Goal: Navigation & Orientation: Go to known website

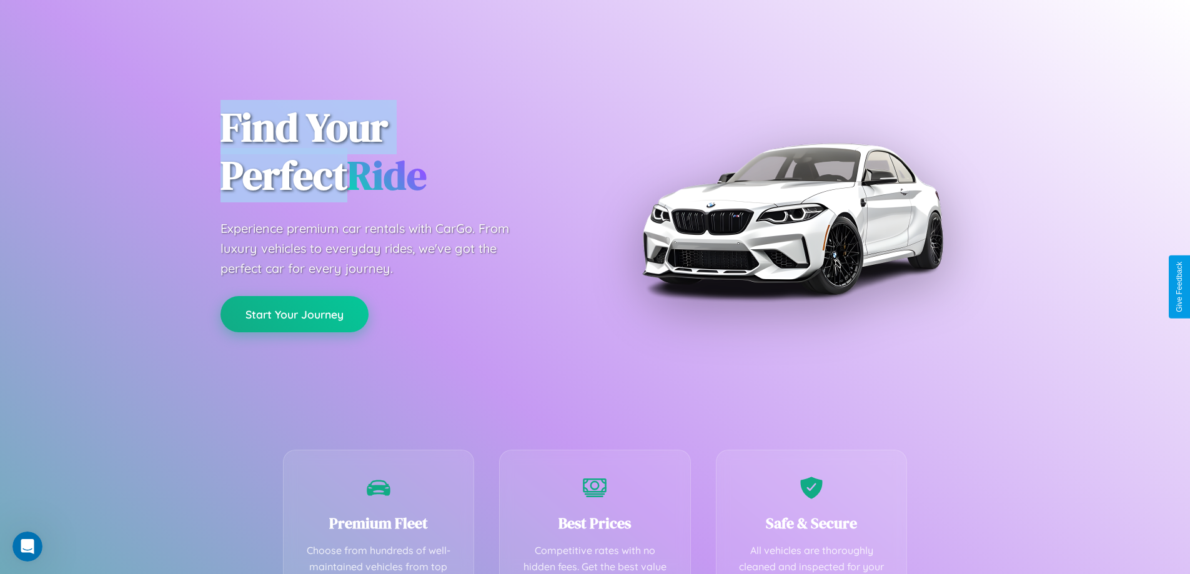
click at [294, 314] on button "Start Your Journey" at bounding box center [294, 314] width 148 height 36
click at [294, 313] on button "Start Your Journey" at bounding box center [294, 314] width 148 height 36
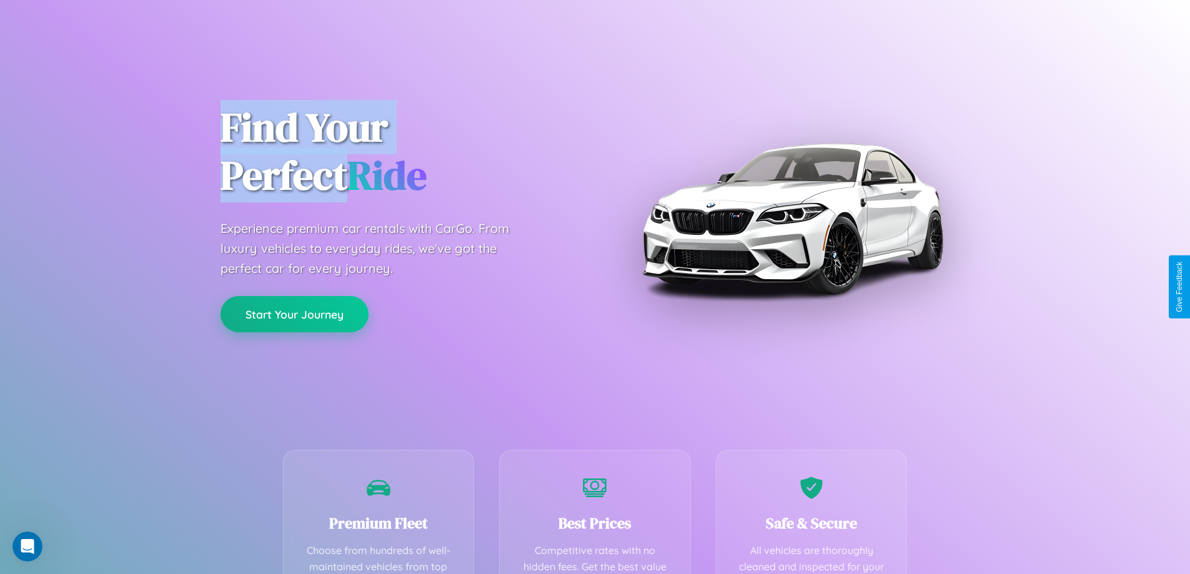
click at [294, 313] on button "Start Your Journey" at bounding box center [294, 314] width 148 height 36
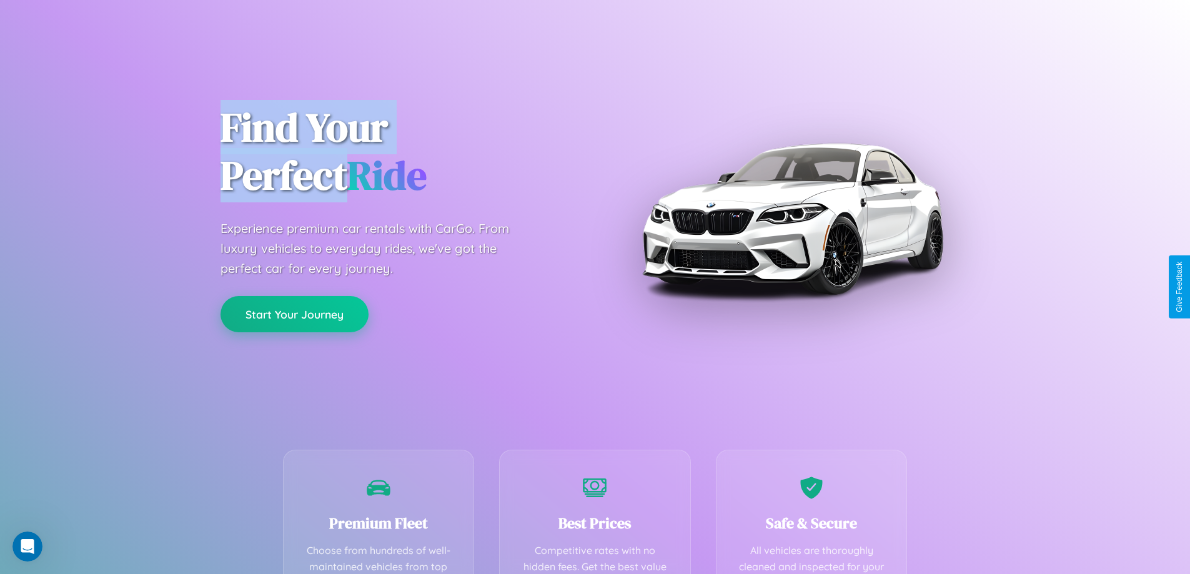
click at [294, 313] on button "Start Your Journey" at bounding box center [294, 314] width 148 height 36
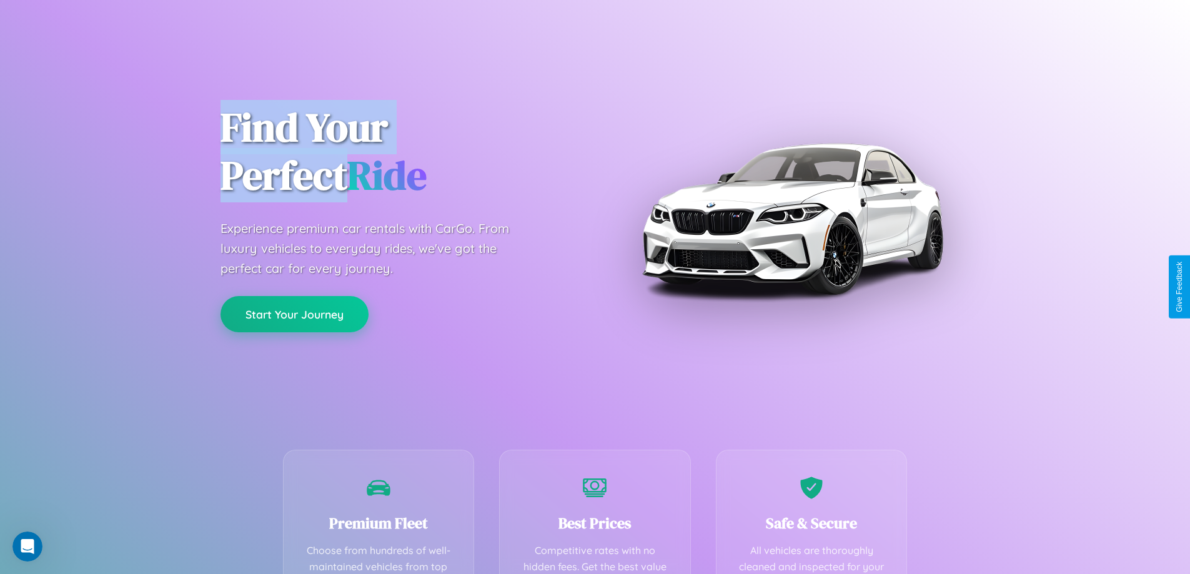
click at [294, 313] on button "Start Your Journey" at bounding box center [294, 314] width 148 height 36
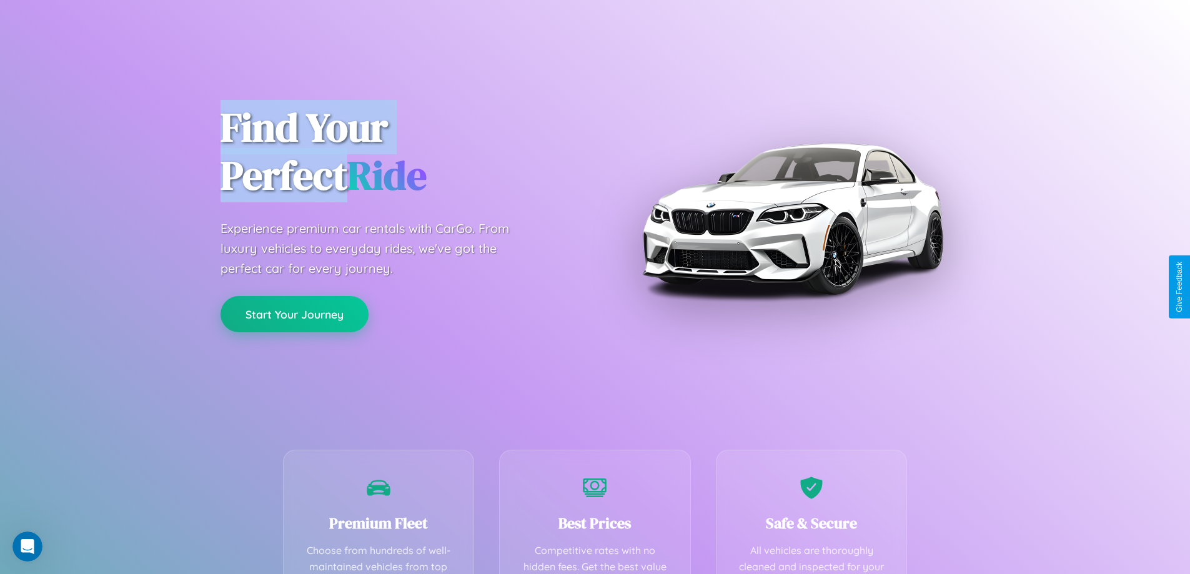
click at [294, 313] on button "Start Your Journey" at bounding box center [294, 314] width 148 height 36
